Goal: Navigation & Orientation: Find specific page/section

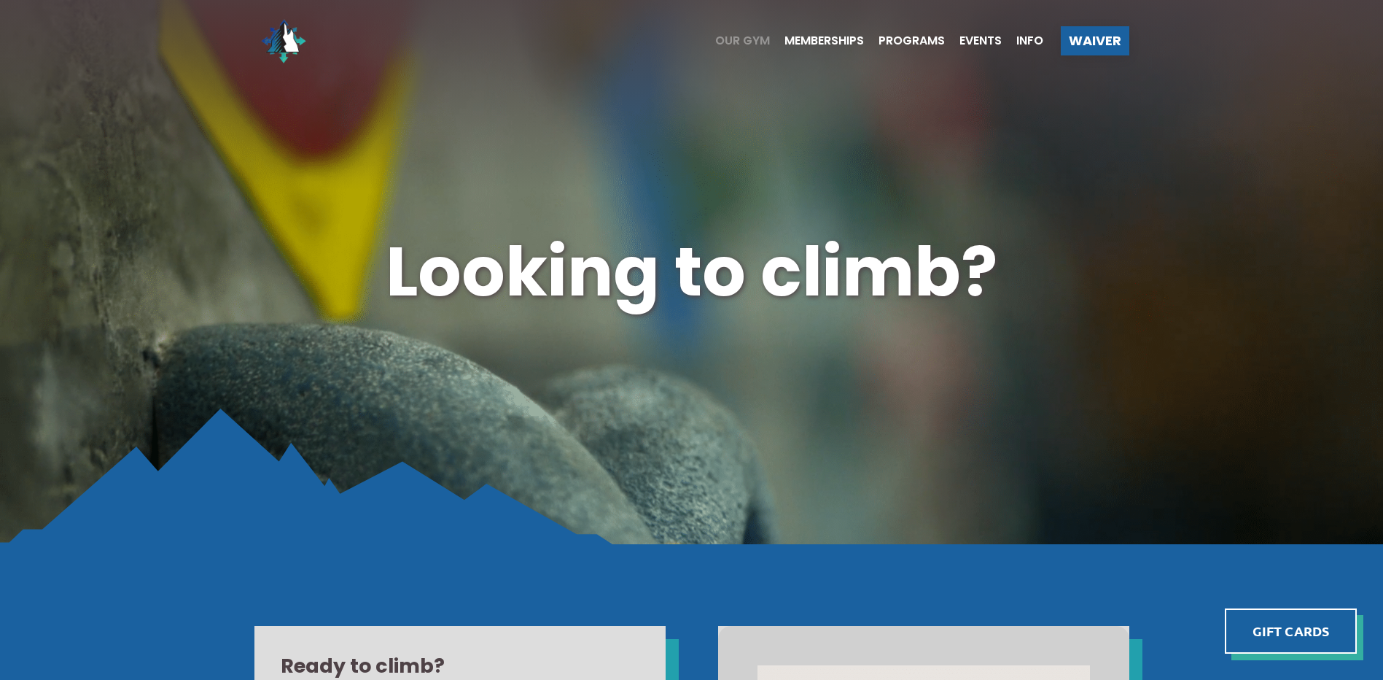
click at [743, 40] on span "Our Gym" at bounding box center [742, 41] width 55 height 12
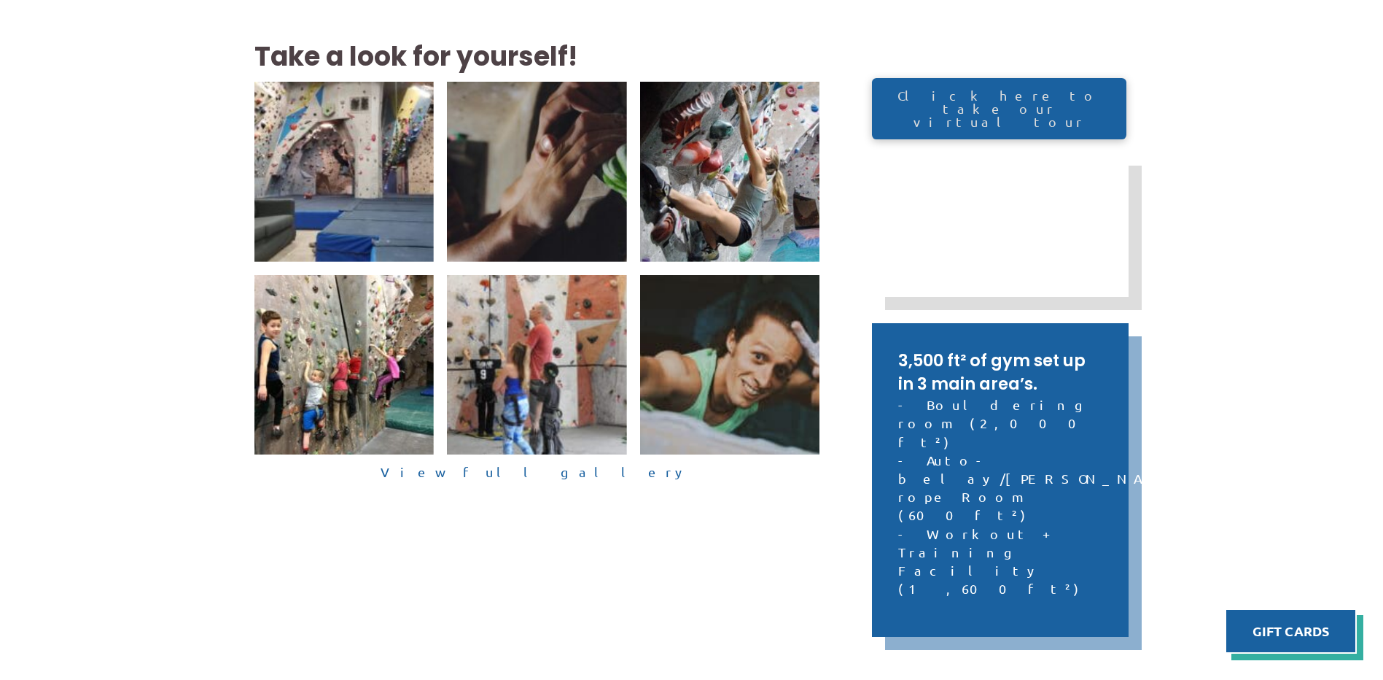
scroll to position [419, 0]
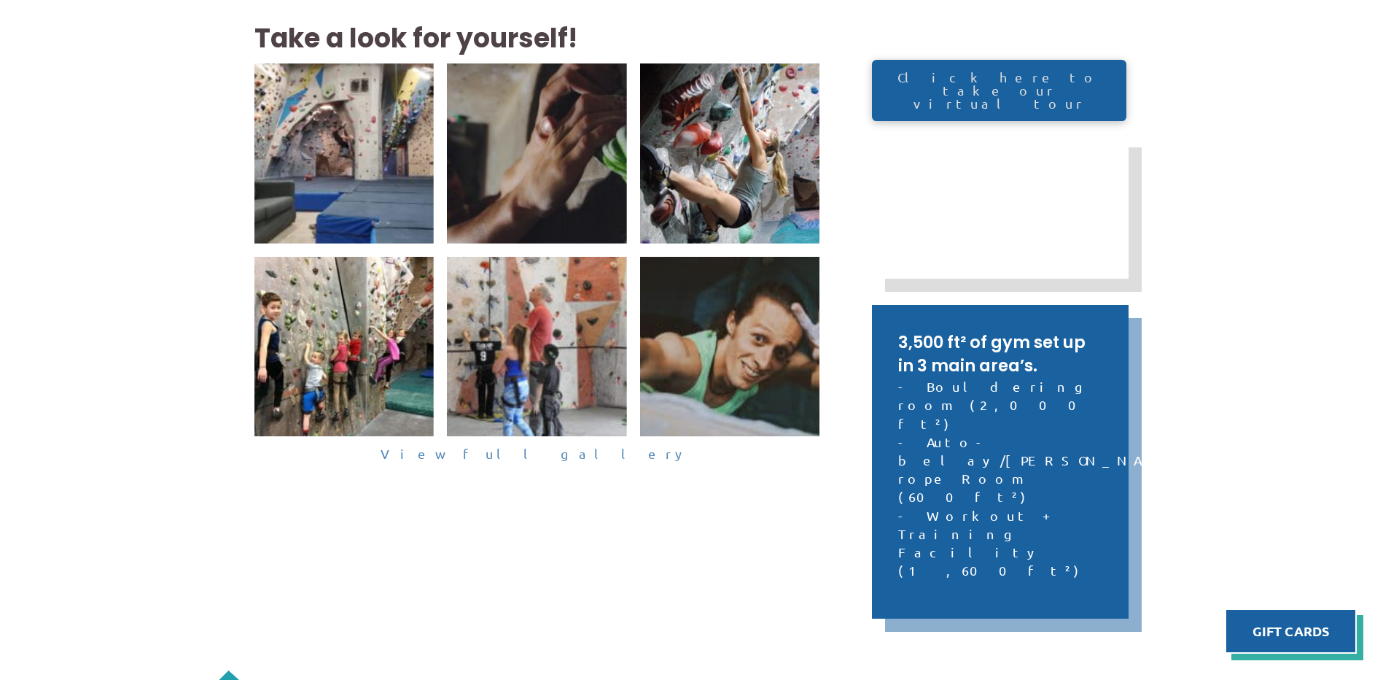
click at [570, 454] on link "View full gallery" at bounding box center [537, 454] width 566 height 23
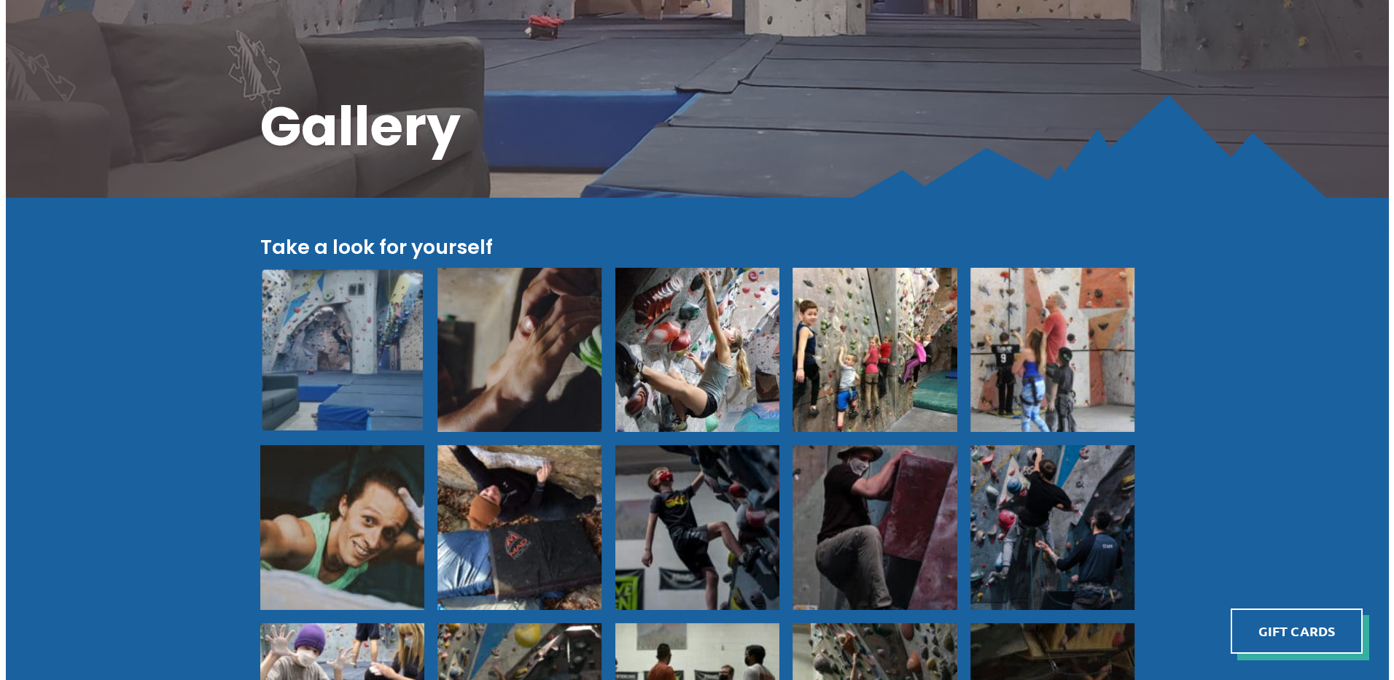
scroll to position [456, 0]
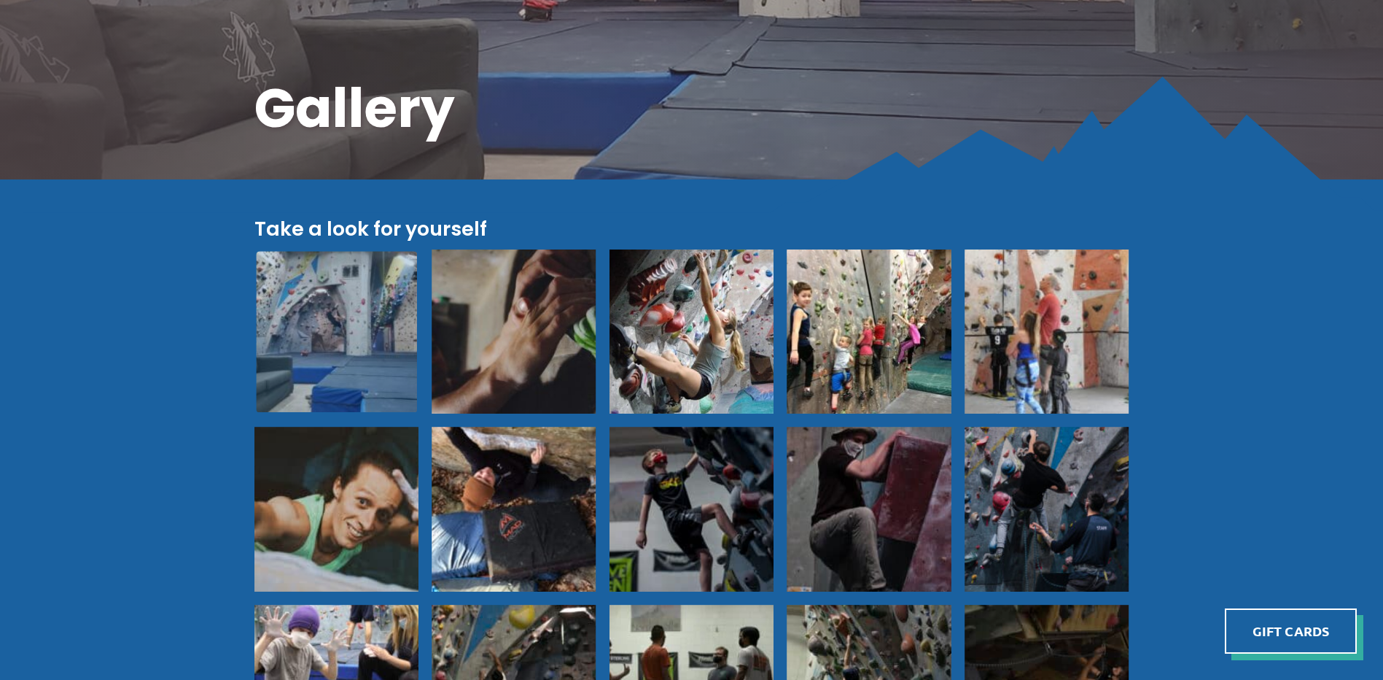
click at [337, 330] on img at bounding box center [336, 331] width 161 height 161
